Goal: Navigation & Orientation: Find specific page/section

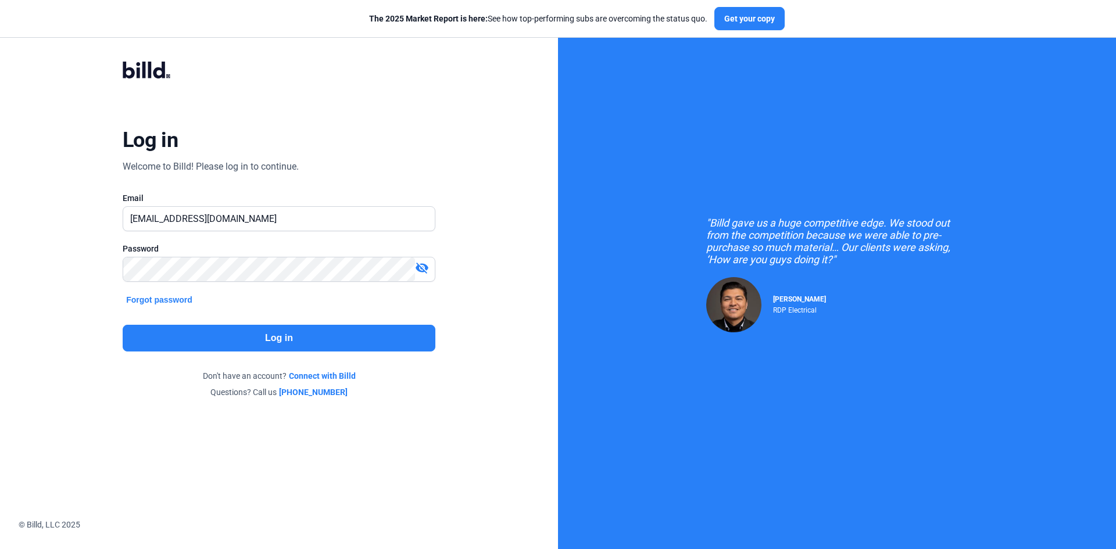
click at [280, 341] on button "Log in" at bounding box center [279, 338] width 313 height 27
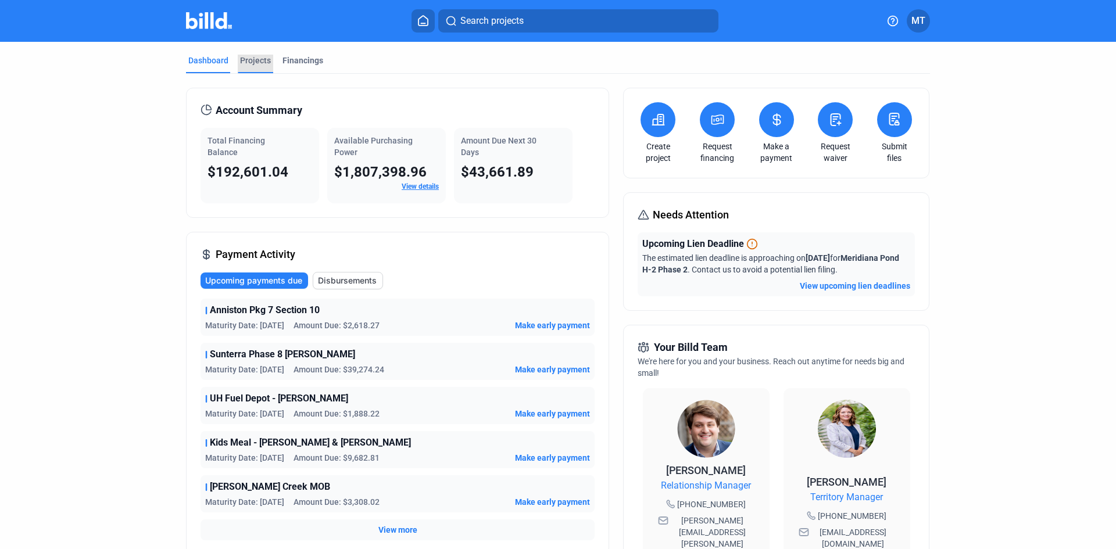
click at [245, 56] on div "Projects" at bounding box center [255, 61] width 31 height 12
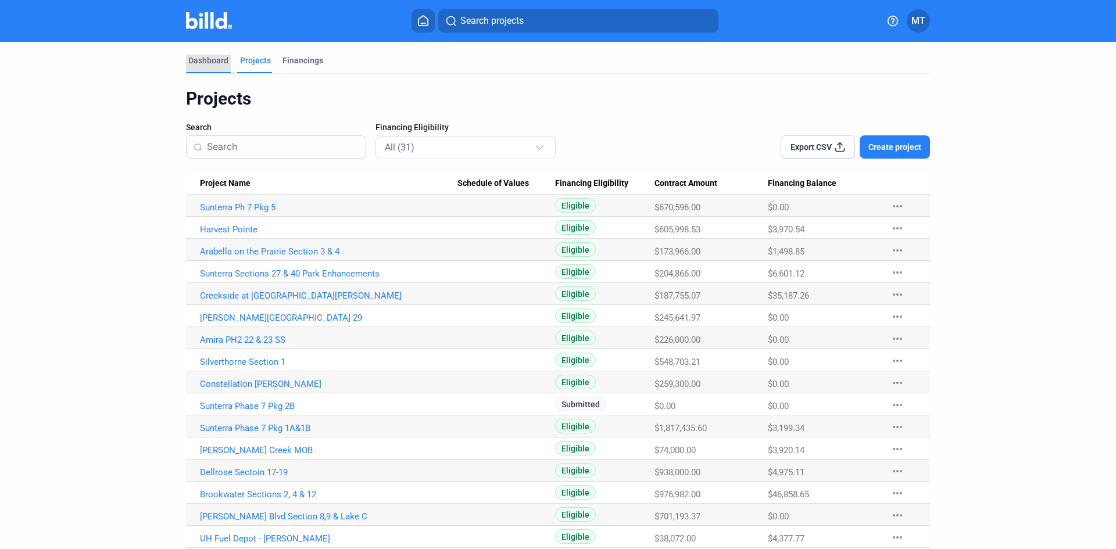
click at [207, 65] on div "Dashboard" at bounding box center [208, 61] width 40 height 12
